Goal: Obtain resource: Obtain resource

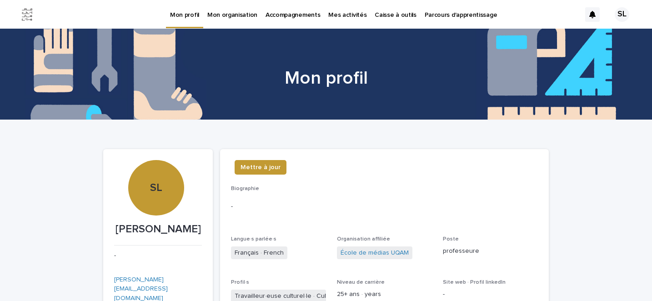
click at [374, 11] on p "Caisse à outils" at bounding box center [394, 9] width 41 height 19
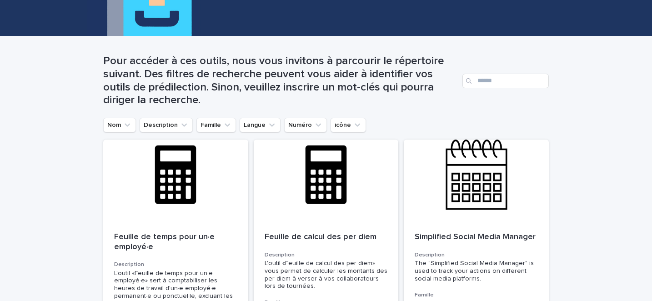
scroll to position [89, 0]
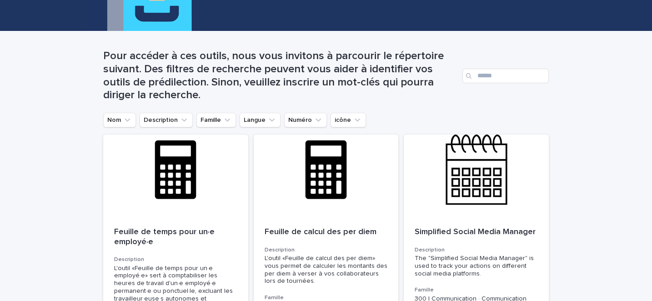
click at [475, 75] on div "Search" at bounding box center [469, 76] width 15 height 15
click at [481, 77] on input "Search" at bounding box center [505, 76] width 86 height 15
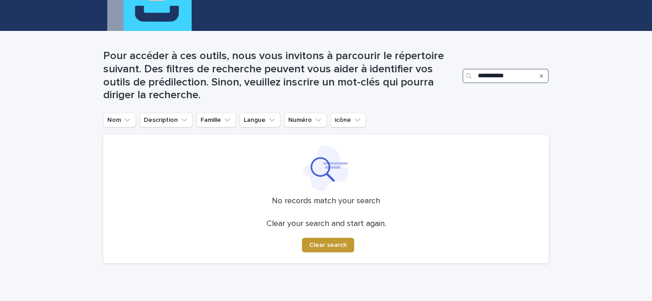
click at [484, 76] on input "**********" at bounding box center [505, 76] width 86 height 15
type input "*********"
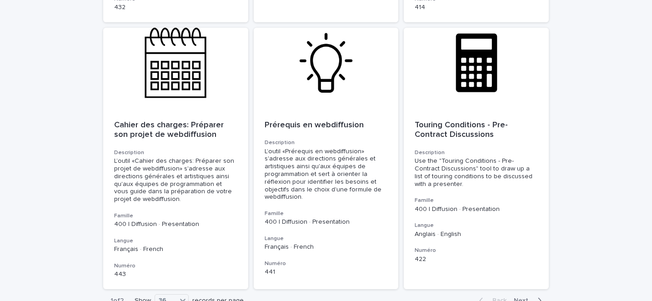
scroll to position [3194, 0]
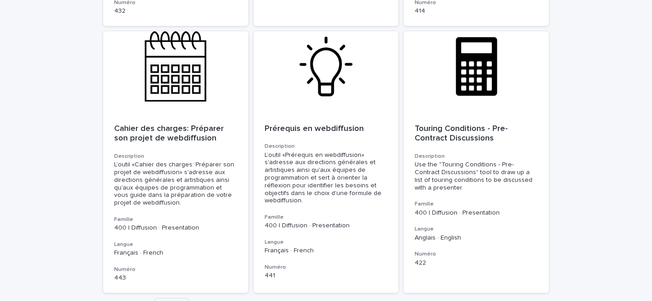
click at [539, 300] on icon "button" at bounding box center [539, 304] width 4 height 8
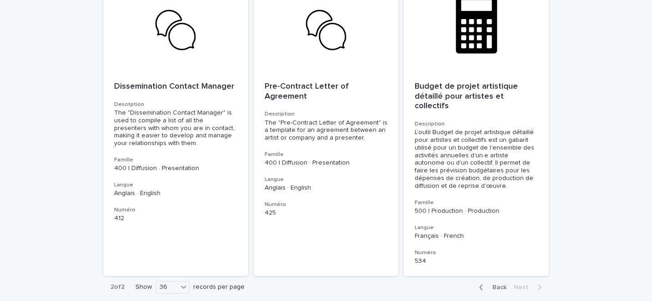
scroll to position [204, 0]
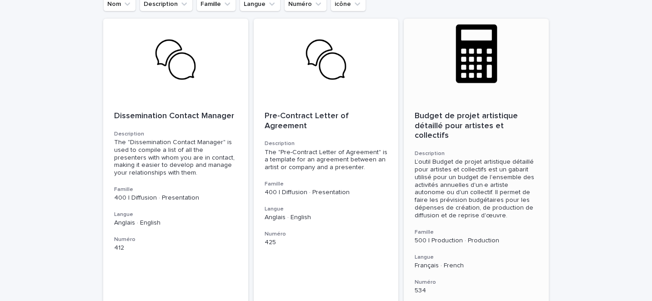
click at [430, 116] on p "Budget de projet artistique détaillé pour artistes et collectifs" at bounding box center [475, 126] width 123 height 30
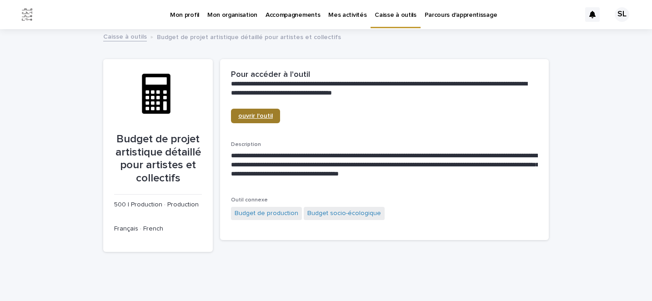
click at [244, 114] on span "ouvrir l'outil" at bounding box center [255, 116] width 35 height 6
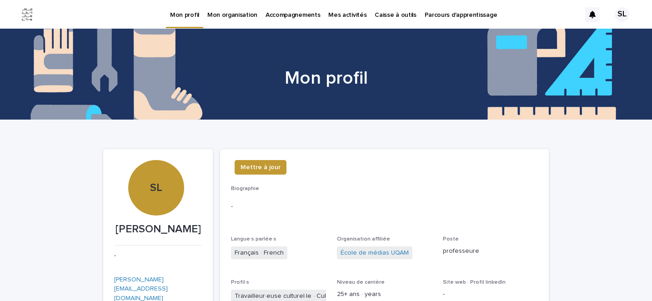
click at [385, 12] on p "Caisse à outils" at bounding box center [394, 9] width 41 height 19
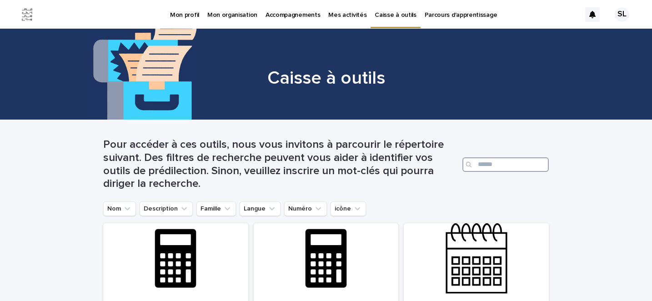
click at [490, 160] on input "Search" at bounding box center [505, 164] width 86 height 15
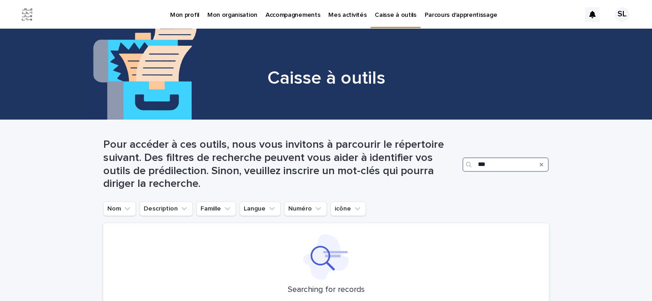
type input "***"
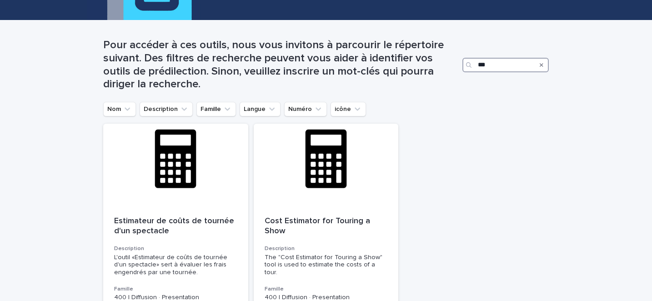
scroll to position [113, 0]
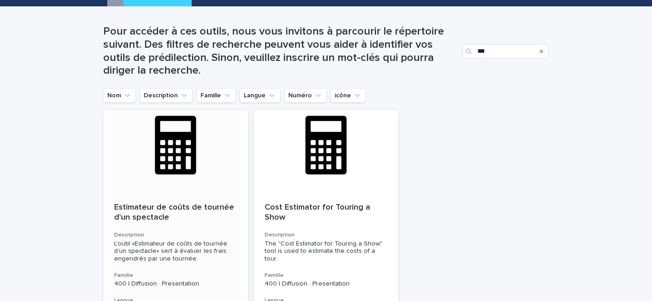
click at [157, 205] on p "Estimateur de coûts de tournée d'un spectacle" at bounding box center [175, 213] width 123 height 20
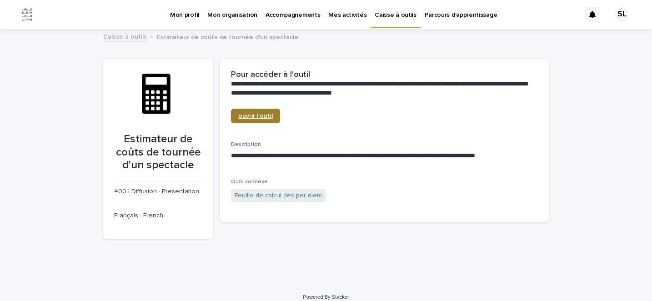
click at [259, 116] on span "ouvrir l'outil" at bounding box center [255, 116] width 35 height 6
